Goal: Transaction & Acquisition: Purchase product/service

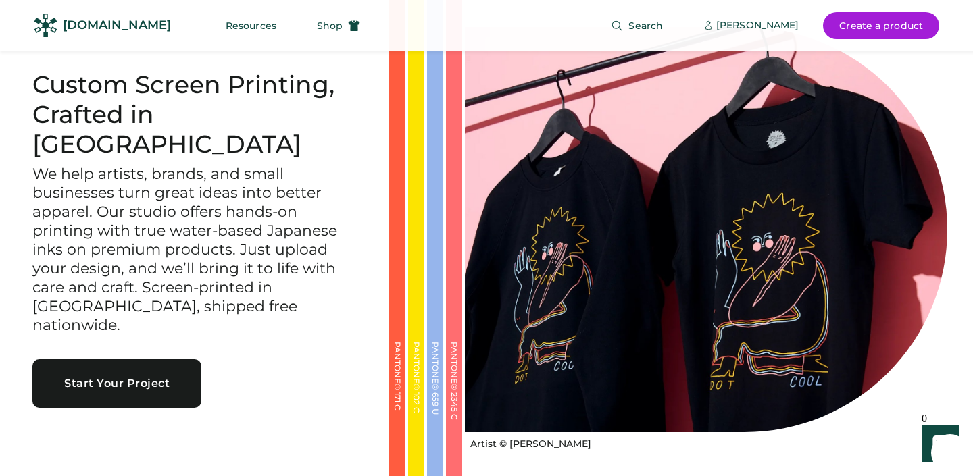
click at [125, 373] on button "Start Your Project" at bounding box center [116, 384] width 169 height 49
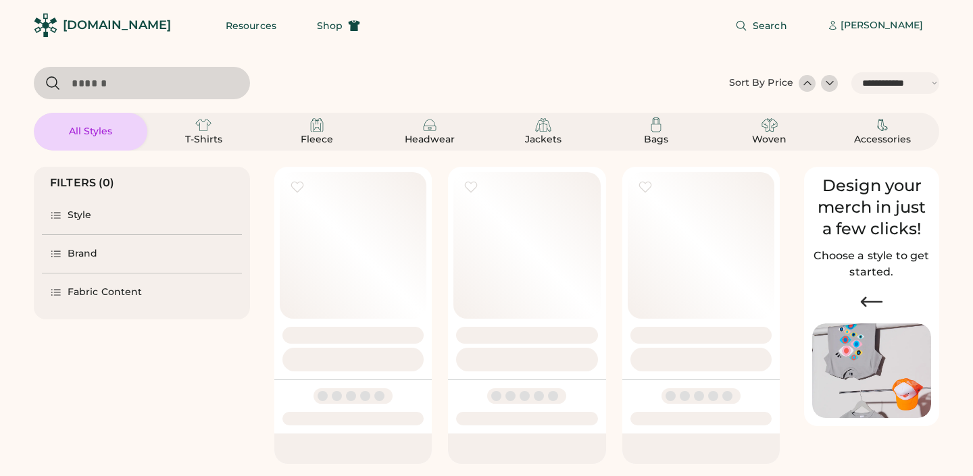
select select "*****"
select select "*"
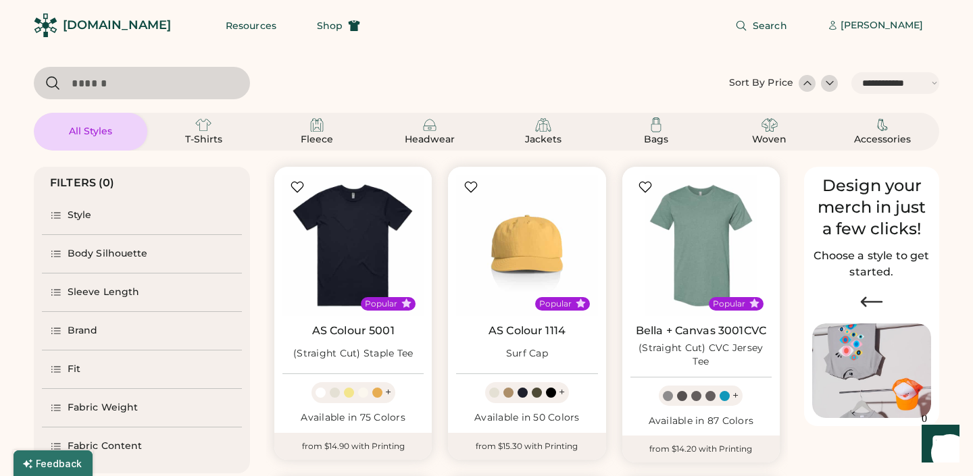
click at [87, 221] on div "Style" at bounding box center [80, 216] width 24 height 14
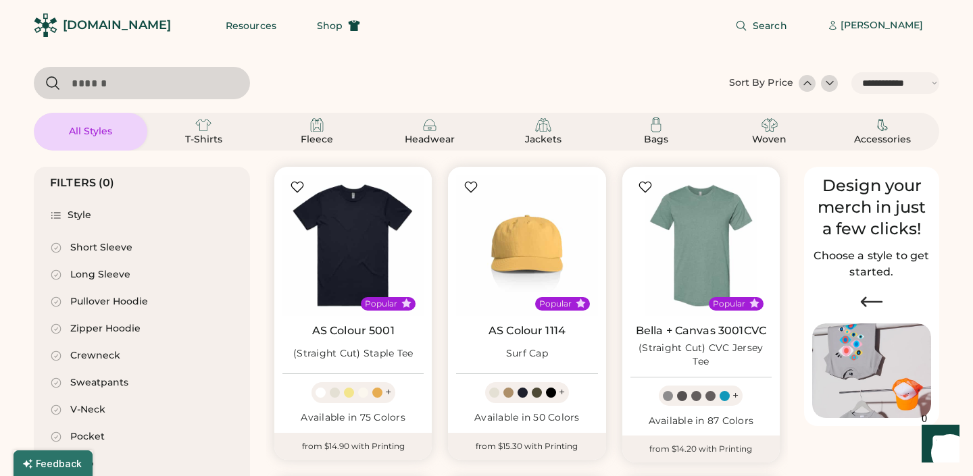
scroll to position [93, 0]
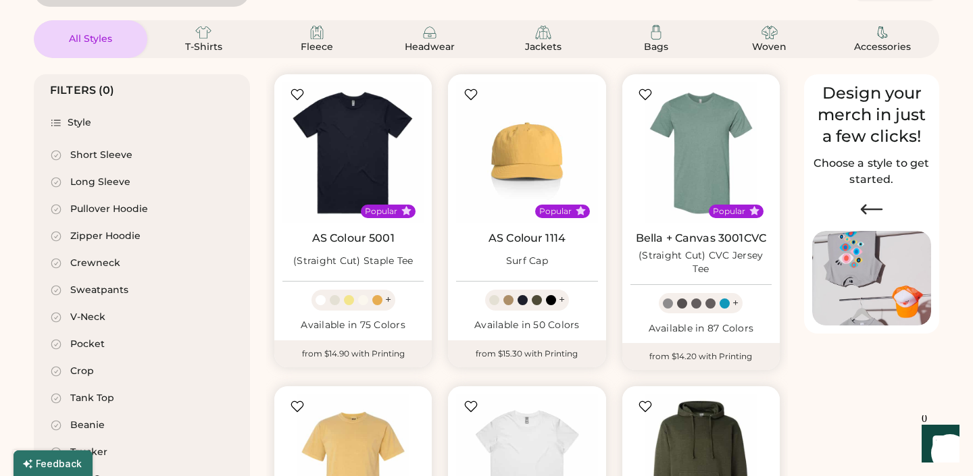
select select "*****"
select select "*"
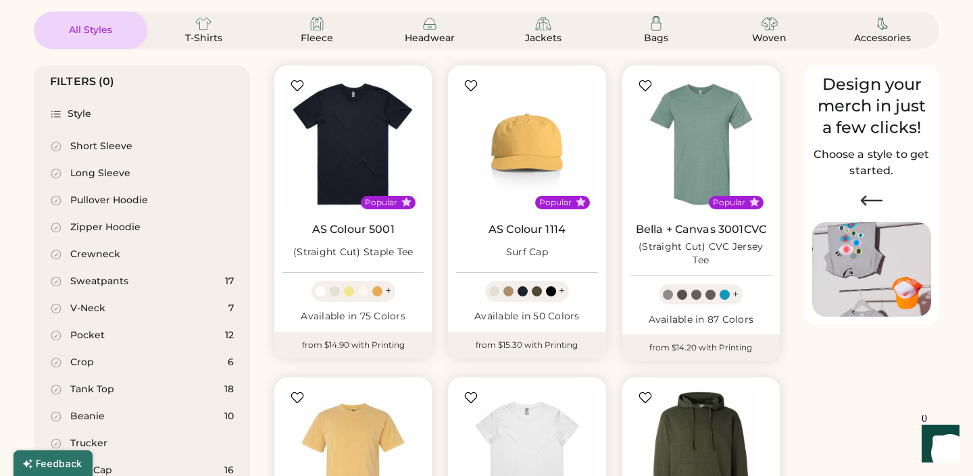
click at [80, 362] on div "Crop" at bounding box center [82, 363] width 24 height 14
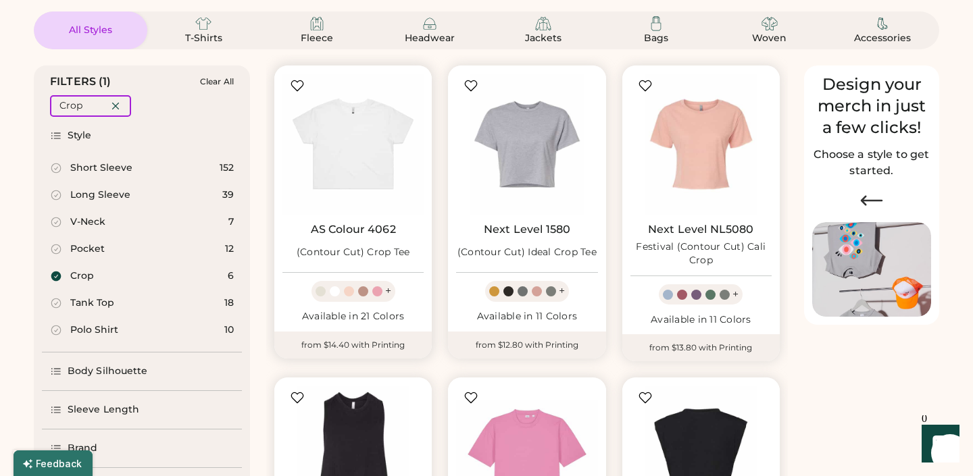
click at [360, 296] on div at bounding box center [365, 292] width 14 height 10
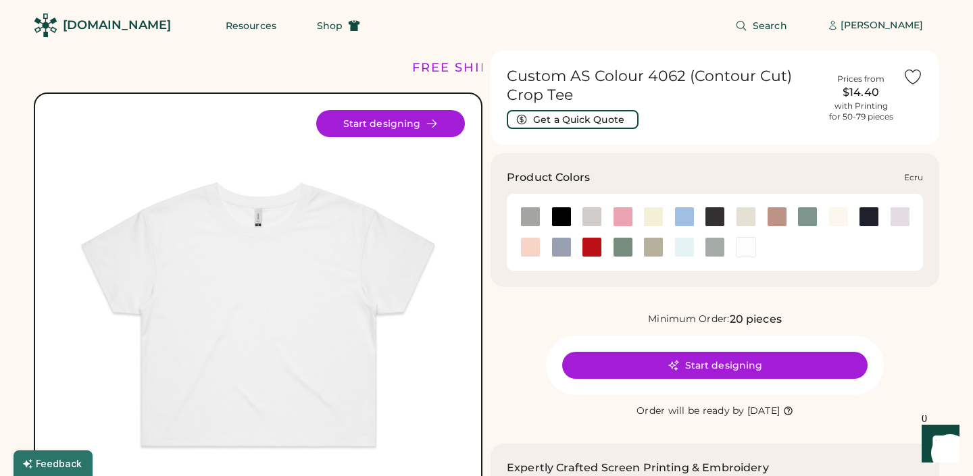
click at [749, 214] on div at bounding box center [746, 217] width 20 height 20
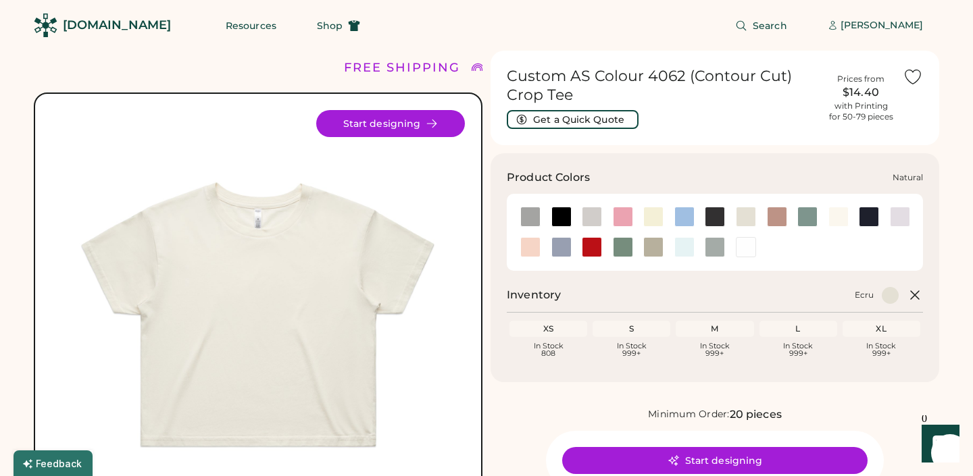
click at [836, 222] on div at bounding box center [839, 217] width 20 height 20
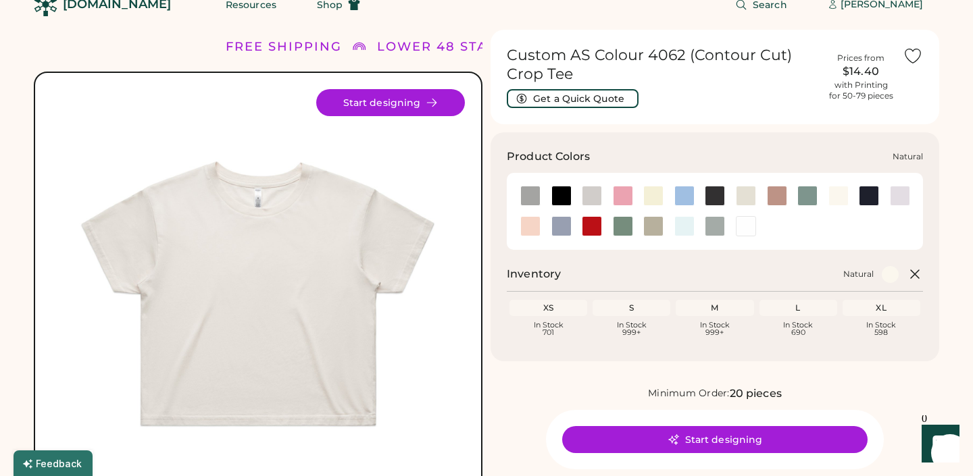
scroll to position [22, 0]
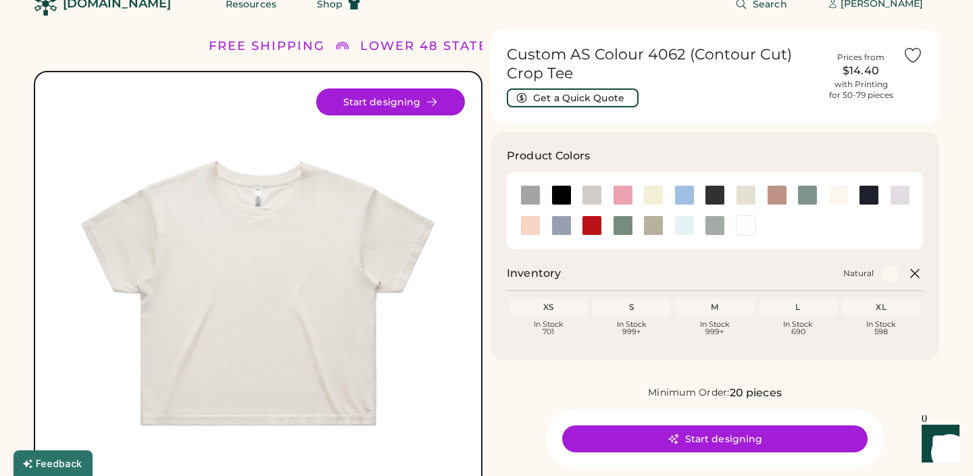
click at [908, 196] on div at bounding box center [900, 195] width 20 height 20
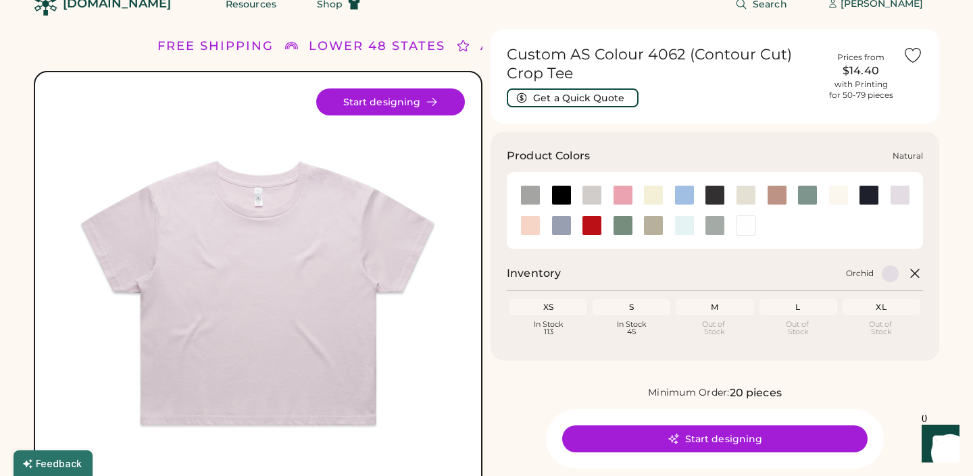
click at [839, 199] on div at bounding box center [839, 195] width 20 height 20
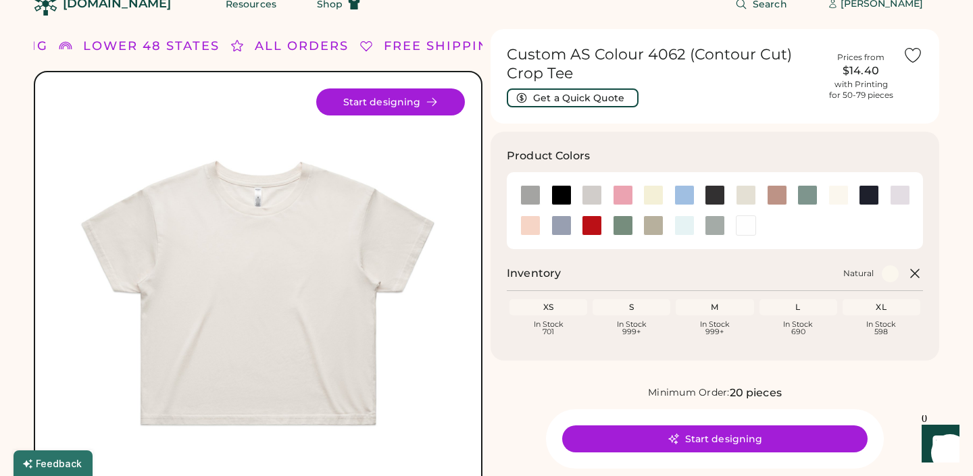
click at [643, 304] on div "S" at bounding box center [631, 307] width 72 height 11
click at [631, 310] on div "S" at bounding box center [631, 307] width 72 height 11
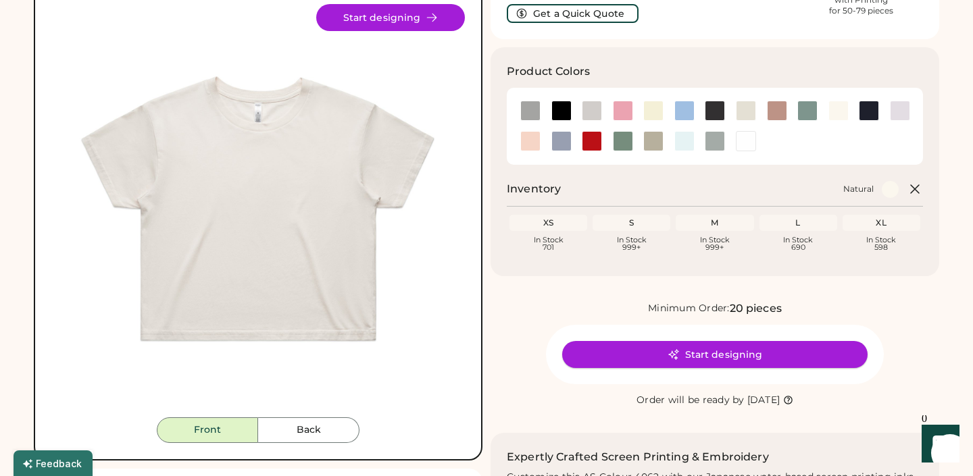
scroll to position [104, 0]
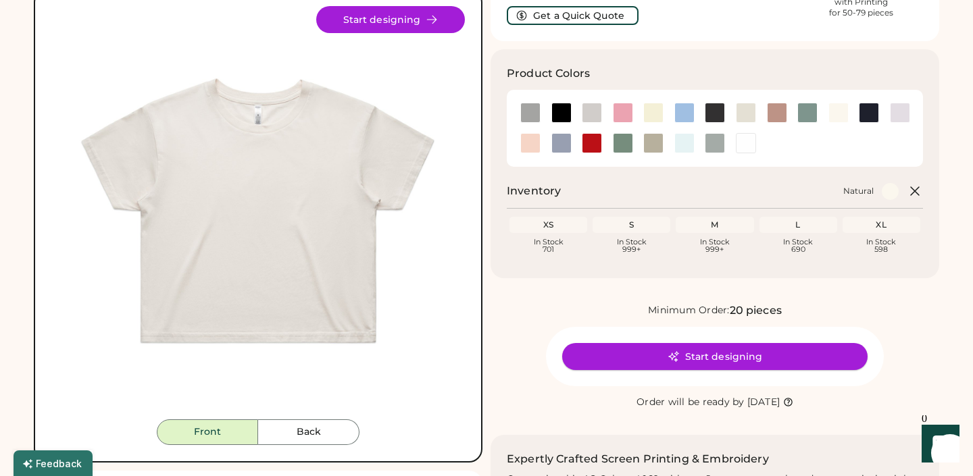
click at [671, 353] on icon at bounding box center [674, 357] width 12 height 12
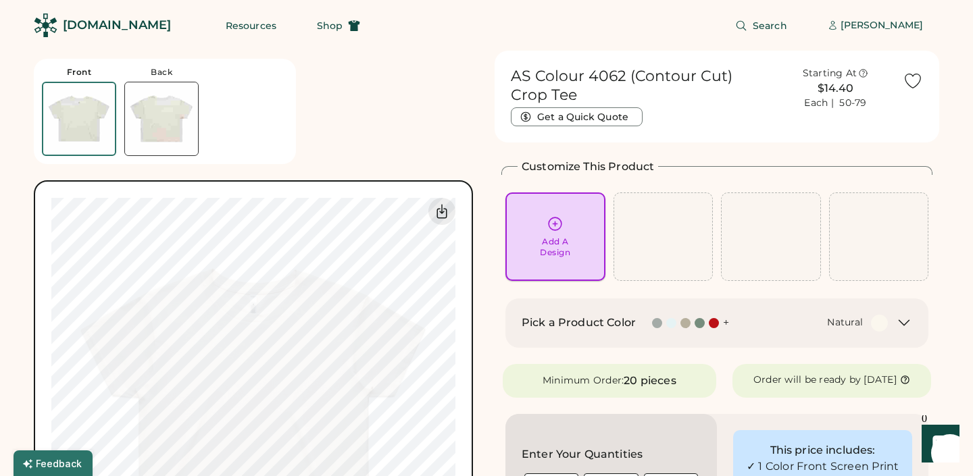
click at [544, 243] on div "Add A Design" at bounding box center [555, 248] width 30 height 22
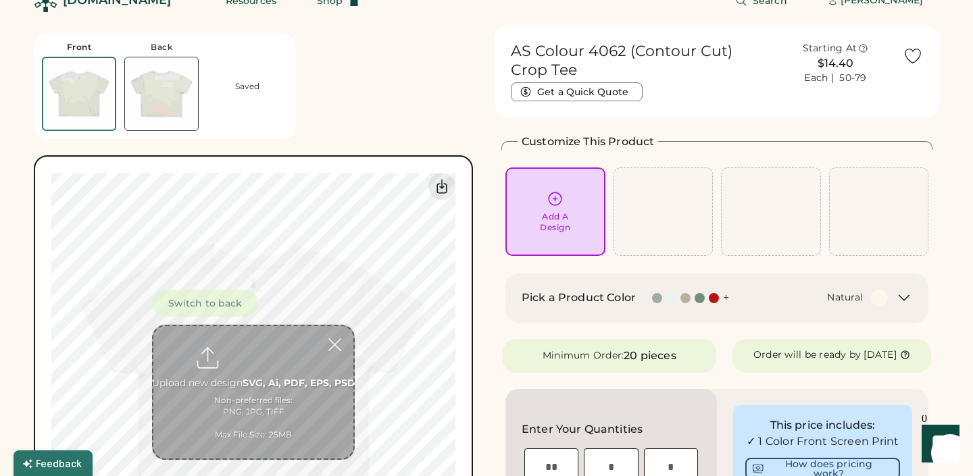
scroll to position [51, 0]
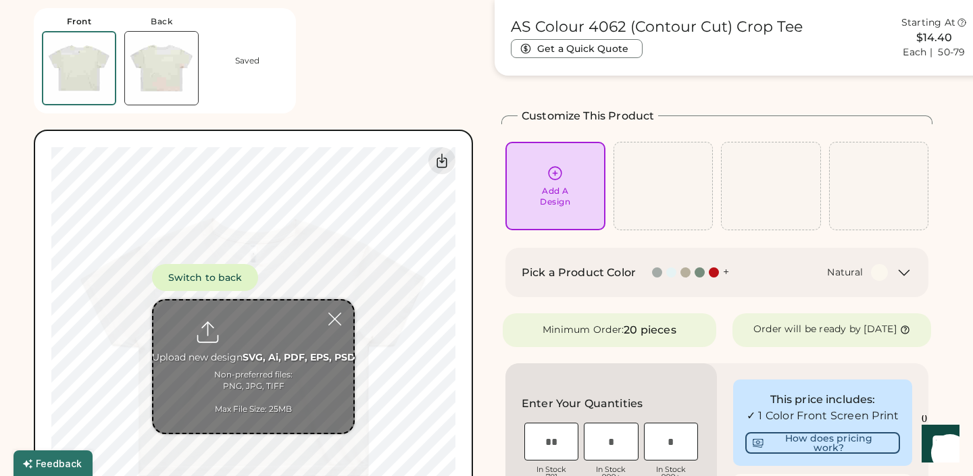
click at [247, 339] on input "file" at bounding box center [253, 367] width 200 height 132
type input "**********"
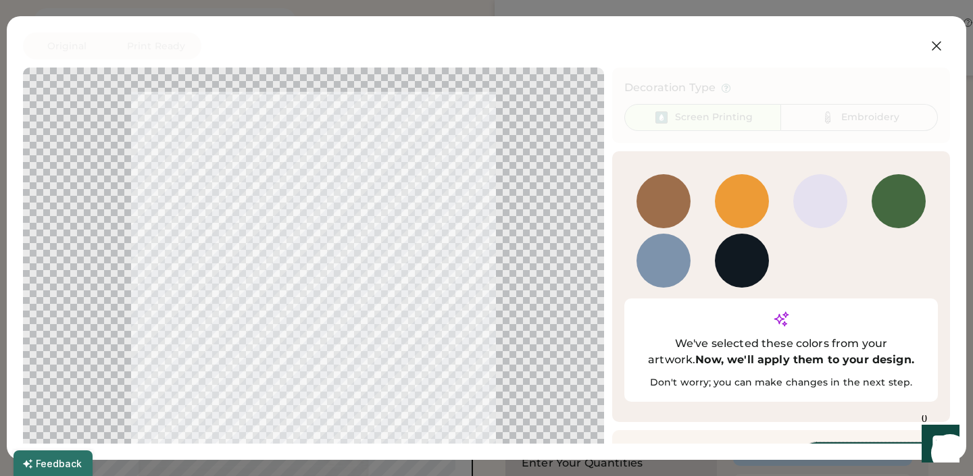
click at [829, 443] on button "Continue" at bounding box center [870, 456] width 135 height 27
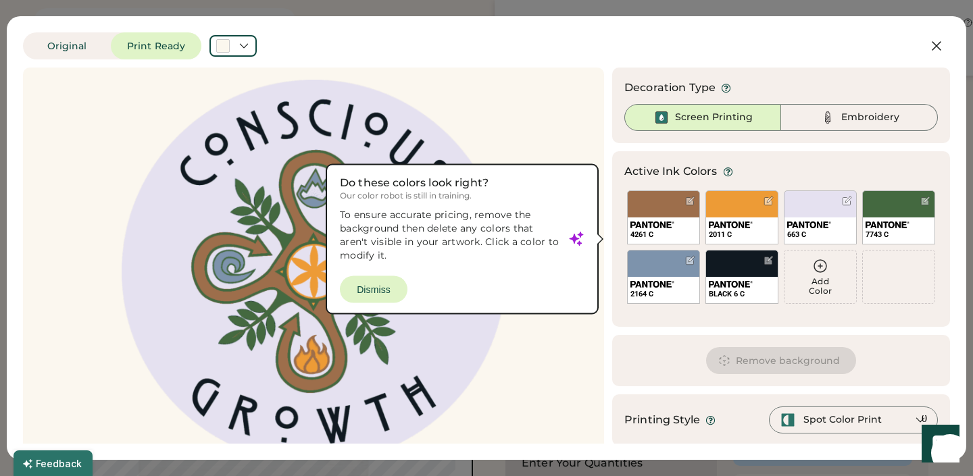
click at [373, 291] on div at bounding box center [313, 272] width 557 height 384
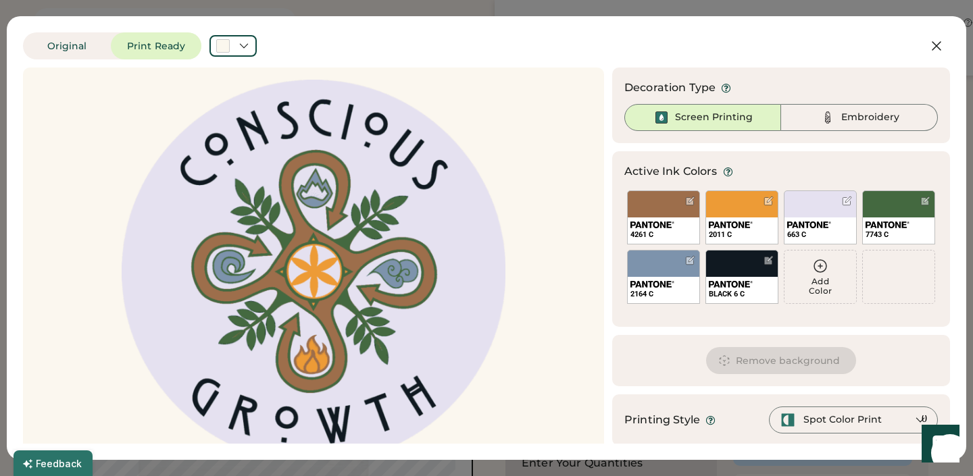
click at [391, 205] on div at bounding box center [313, 272] width 557 height 384
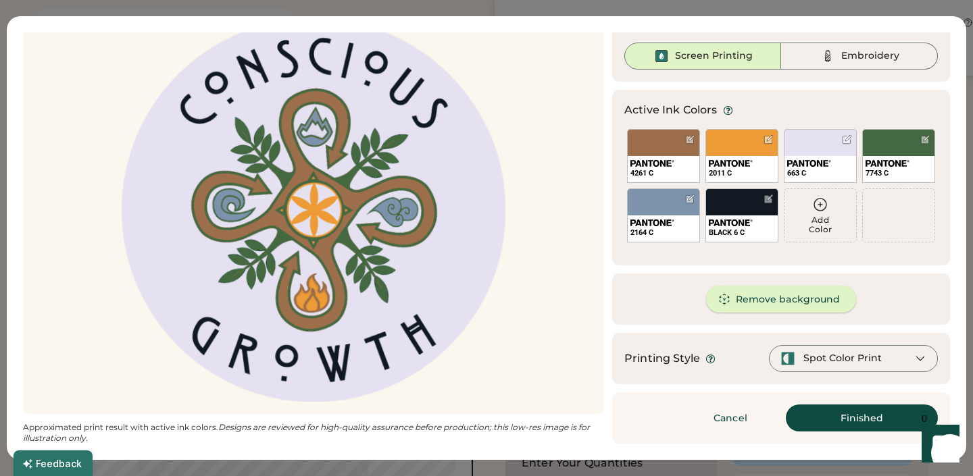
click at [766, 301] on button "Remove background" at bounding box center [781, 299] width 151 height 27
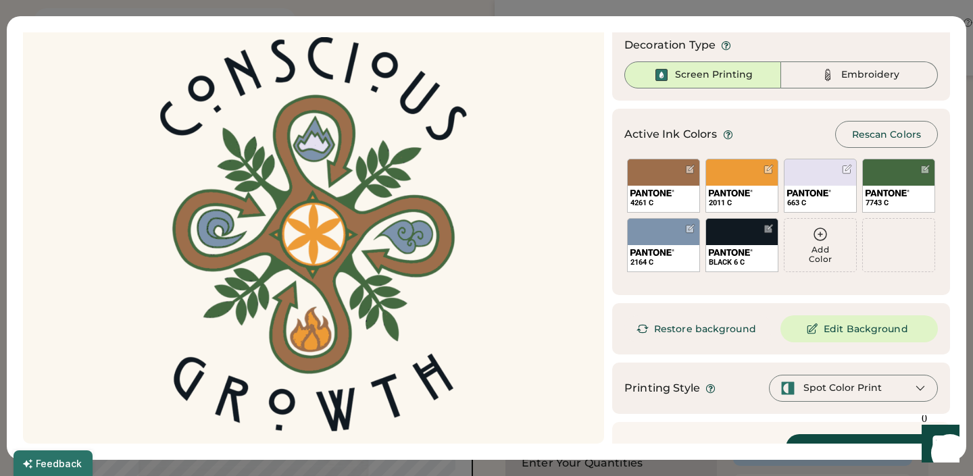
scroll to position [51, 0]
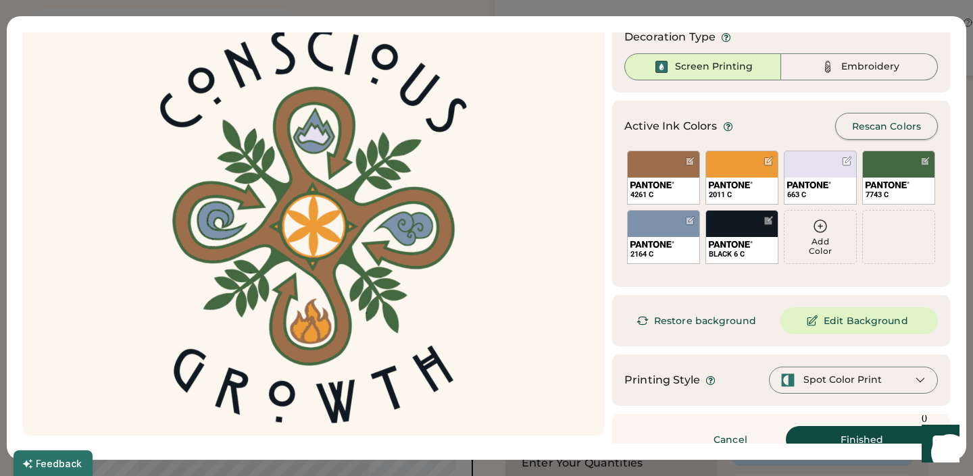
click at [875, 132] on button "Rescan Colors" at bounding box center [886, 126] width 103 height 27
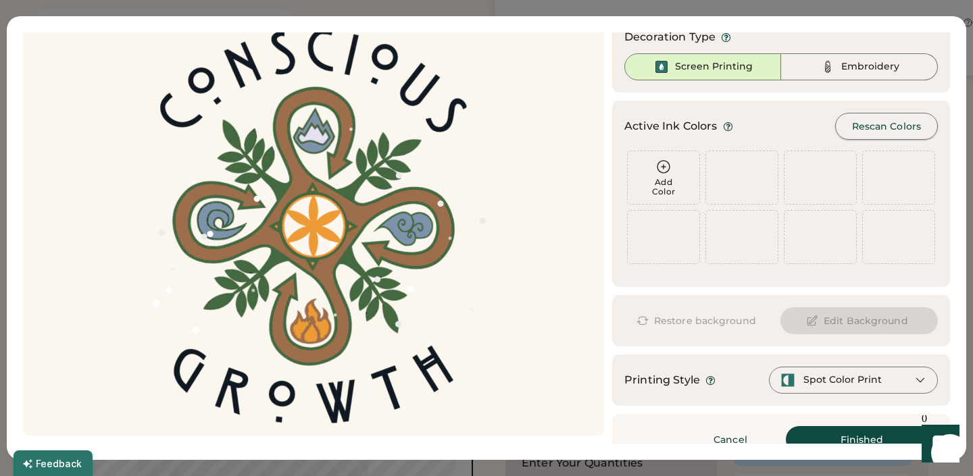
scroll to position [13, 0]
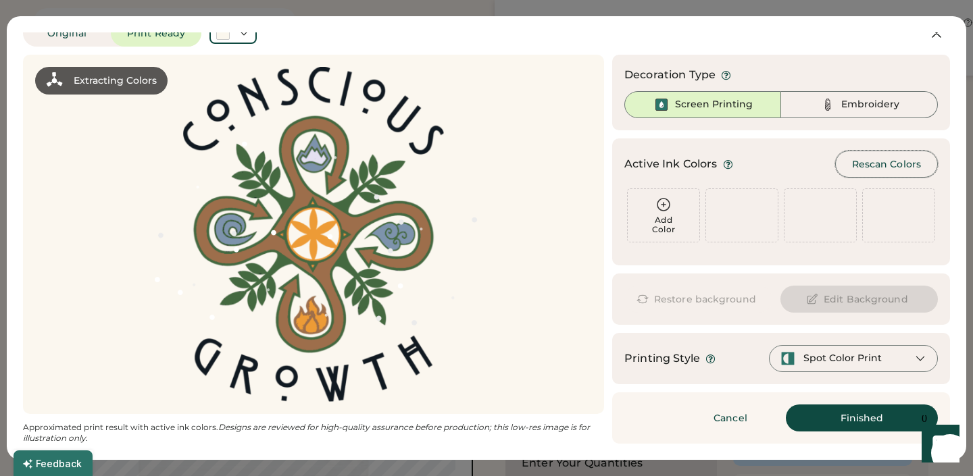
drag, startPoint x: 330, startPoint y: 30, endPoint x: 330, endPoint y: 70, distance: 40.6
click at [330, 70] on div "Original Print Ready Extracting Colors Approximated print result with active in…" at bounding box center [487, 238] width 960 height 444
click at [720, 24] on div "Original Print Ready Extracting Colors Approximated print result with active in…" at bounding box center [487, 238] width 960 height 444
click at [933, 32] on icon at bounding box center [937, 33] width 16 height 16
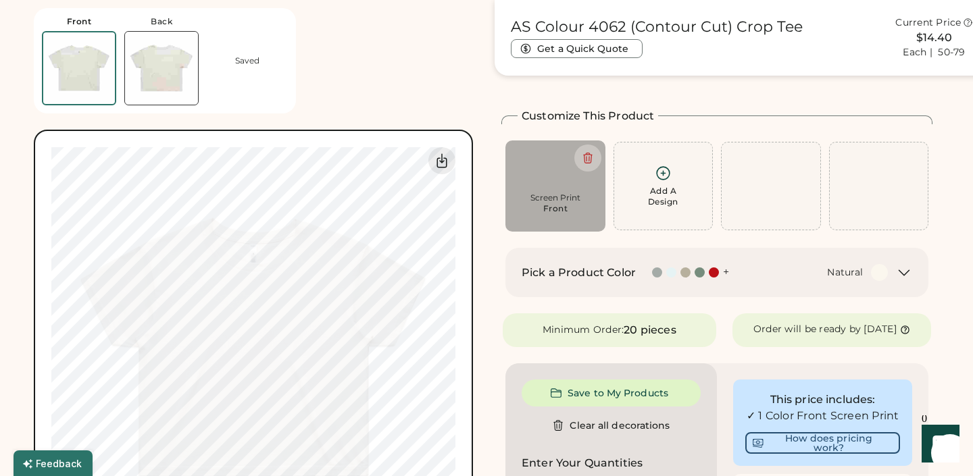
click at [905, 34] on body "Front Back Saved Switch to back Upload new design SVG, Ai, PDF, EPS, PSD Non-pr…" at bounding box center [486, 187] width 973 height 476
